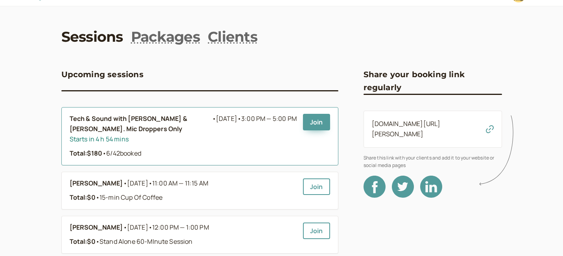
scroll to position [16, 0]
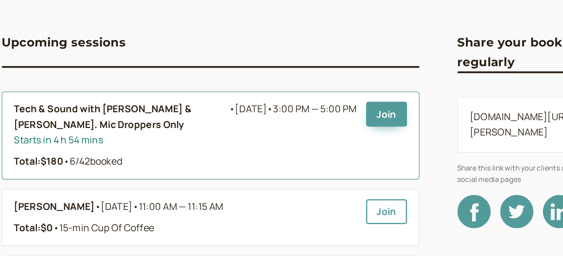
click at [183, 118] on b "Tech & Sound with [PERSON_NAME] & [PERSON_NAME]. Mic Droppers Only" at bounding box center [141, 123] width 142 height 20
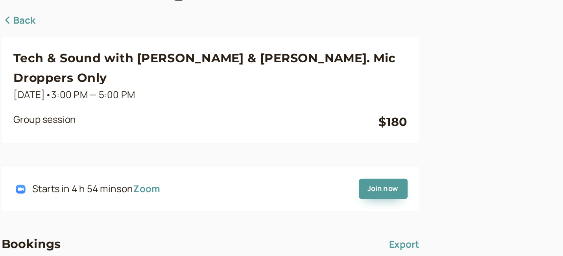
scroll to position [54, 0]
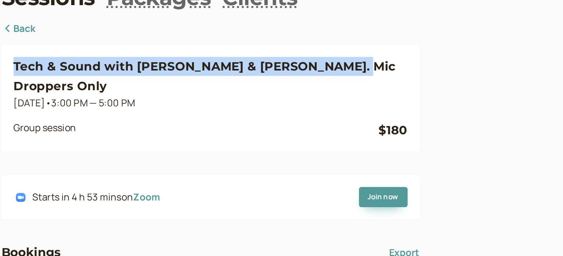
drag, startPoint x: 68, startPoint y: 42, endPoint x: 286, endPoint y: 45, distance: 217.3
click at [286, 45] on h3 "Tech & Sound with [PERSON_NAME] & [PERSON_NAME]. Mic Droppers Only" at bounding box center [199, 51] width 261 height 26
copy h3 "Tech & Sound with [PERSON_NAME] & [PERSON_NAME]. Mic Droppers Only"
click at [114, 47] on h3 "Tech & Sound with [PERSON_NAME] & [PERSON_NAME]. Mic Droppers Only" at bounding box center [199, 51] width 261 height 26
drag, startPoint x: 285, startPoint y: 42, endPoint x: 61, endPoint y: 44, distance: 223.5
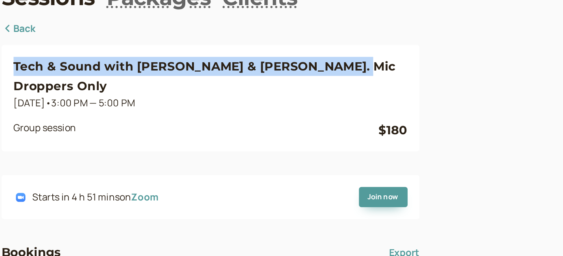
click at [61, 44] on div "Tech & Sound with [PERSON_NAME] & [PERSON_NAME]. Mic Droppers Only [DATE] • 3:0…" at bounding box center [199, 65] width 277 height 70
copy h3 "Tech & Sound with [PERSON_NAME] & [PERSON_NAME]. Mic Droppers Only"
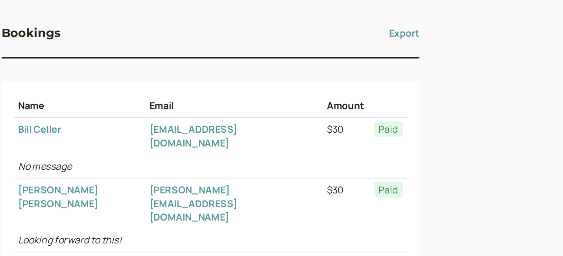
scroll to position [113, 0]
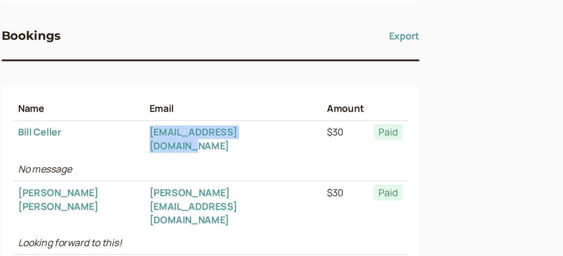
drag, startPoint x: 142, startPoint y: 158, endPoint x: 220, endPoint y: 163, distance: 78.8
click at [220, 164] on tr "[PERSON_NAME] [EMAIL_ADDRESS][DOMAIN_NAME] $30 Paid" at bounding box center [199, 176] width 261 height 24
copy tr "[EMAIL_ADDRESS][DOMAIN_NAME]"
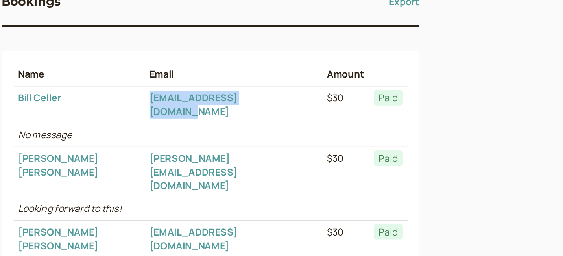
scroll to position [139, 0]
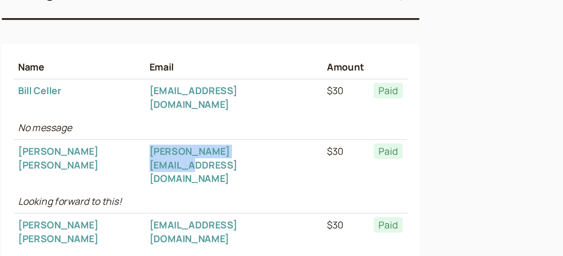
drag, startPoint x: 144, startPoint y: 164, endPoint x: 231, endPoint y: 167, distance: 87.0
click at [231, 178] on td "[PERSON_NAME][EMAIL_ADDRESS][DOMAIN_NAME]" at bounding box center [215, 194] width 118 height 33
copy link "[PERSON_NAME][EMAIL_ADDRESS][DOMAIN_NAME]"
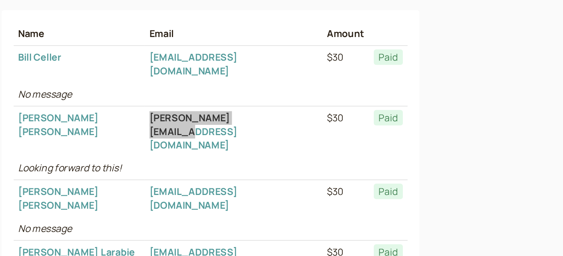
scroll to position [161, 0]
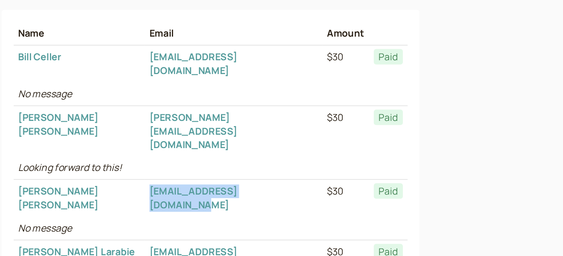
drag, startPoint x: 142, startPoint y: 170, endPoint x: 238, endPoint y: 176, distance: 96.2
click at [238, 205] on td "[EMAIL_ADDRESS][DOMAIN_NAME]" at bounding box center [215, 217] width 118 height 24
copy link "[EMAIL_ADDRESS][DOMAIN_NAME]"
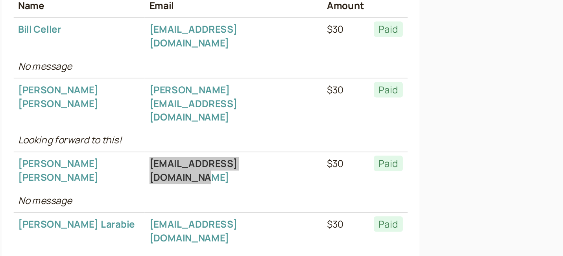
scroll to position [180, 0]
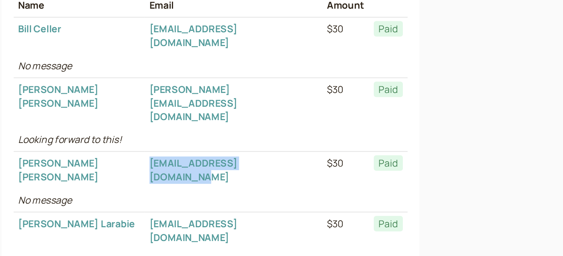
drag, startPoint x: 143, startPoint y: 184, endPoint x: 247, endPoint y: 188, distance: 104.4
click at [247, 226] on td "[EMAIL_ADDRESS][DOMAIN_NAME]" at bounding box center [215, 238] width 118 height 24
copy link "[EMAIL_ADDRESS][DOMAIN_NAME]"
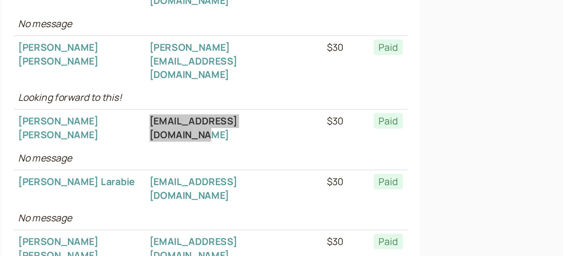
scroll to position [209, 0]
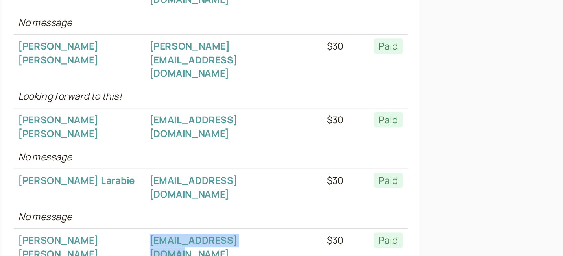
drag, startPoint x: 139, startPoint y: 186, endPoint x: 241, endPoint y: 193, distance: 102.2
click at [241, 238] on tr "[PERSON_NAME] [EMAIL_ADDRESS][DOMAIN_NAME] $30 Paid" at bounding box center [199, 250] width 261 height 24
copy tr "[EMAIL_ADDRESS][DOMAIN_NAME]"
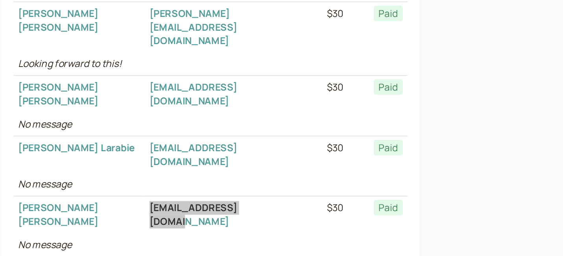
scroll to position [231, 0]
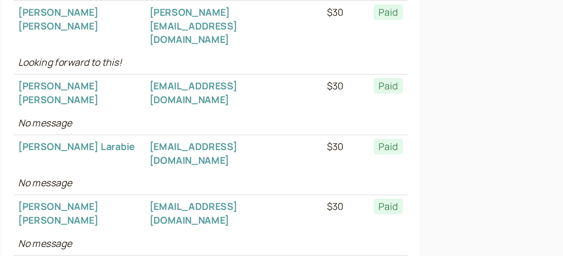
drag, startPoint x: 140, startPoint y: 192, endPoint x: 248, endPoint y: 198, distance: 107.9
copy tr "[PERSON_NAME][EMAIL_ADDRESS][DOMAIN_NAME]"
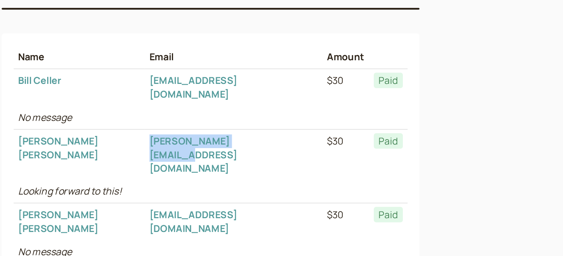
drag, startPoint x: 237, startPoint y: 72, endPoint x: 137, endPoint y: 71, distance: 99.2
click at [137, 87] on tr "[PERSON_NAME] [PERSON_NAME][EMAIL_ADDRESS][DOMAIN_NAME] $30 Paid" at bounding box center [199, 103] width 261 height 33
copy tr "[PERSON_NAME][EMAIL_ADDRESS][DOMAIN_NAME]"
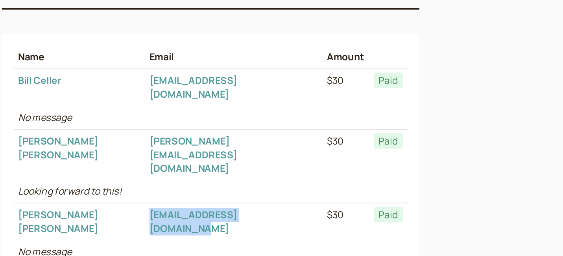
drag, startPoint x: 254, startPoint y: 134, endPoint x: 144, endPoint y: 135, distance: 110.6
click at [156, 176] on td "[EMAIL_ADDRESS][DOMAIN_NAME]" at bounding box center [215, 188] width 118 height 24
copy link "[EMAIL_ADDRESS][DOMAIN_NAME]"
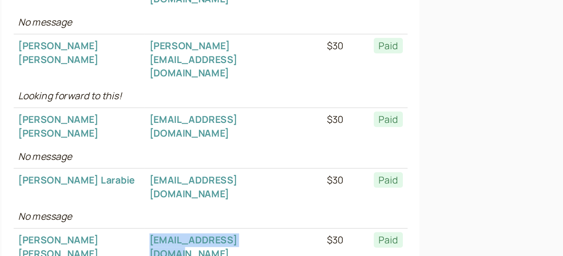
drag, startPoint x: 231, startPoint y: 163, endPoint x: 142, endPoint y: 163, distance: 89.7
click at [156, 216] on td "[EMAIL_ADDRESS][DOMAIN_NAME]" at bounding box center [215, 228] width 118 height 24
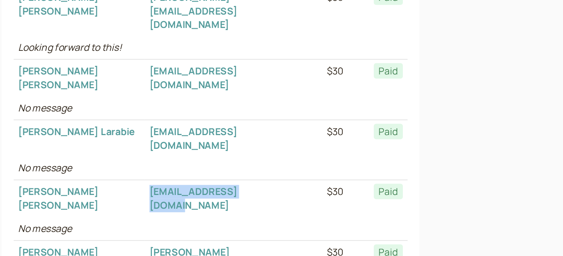
scroll to position [244, 0]
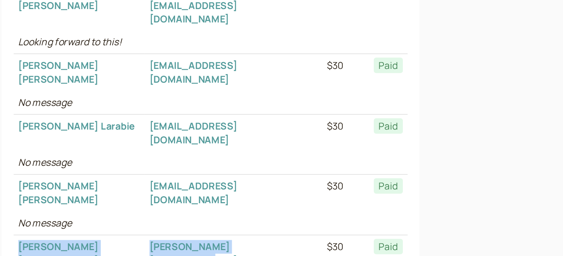
drag, startPoint x: 237, startPoint y: 182, endPoint x: 119, endPoint y: 177, distance: 118.2
click at [119, 242] on tr "[PERSON_NAME] [PERSON_NAME][EMAIL_ADDRESS][DOMAIN_NAME] $30 Paid" at bounding box center [199, 258] width 261 height 33
click at [156, 242] on td "[PERSON_NAME][EMAIL_ADDRESS][DOMAIN_NAME]" at bounding box center [215, 258] width 118 height 33
drag, startPoint x: 240, startPoint y: 184, endPoint x: 146, endPoint y: 184, distance: 93.7
click at [156, 242] on td "[PERSON_NAME][EMAIL_ADDRESS][DOMAIN_NAME]" at bounding box center [215, 258] width 118 height 33
